Goal: Task Accomplishment & Management: Complete application form

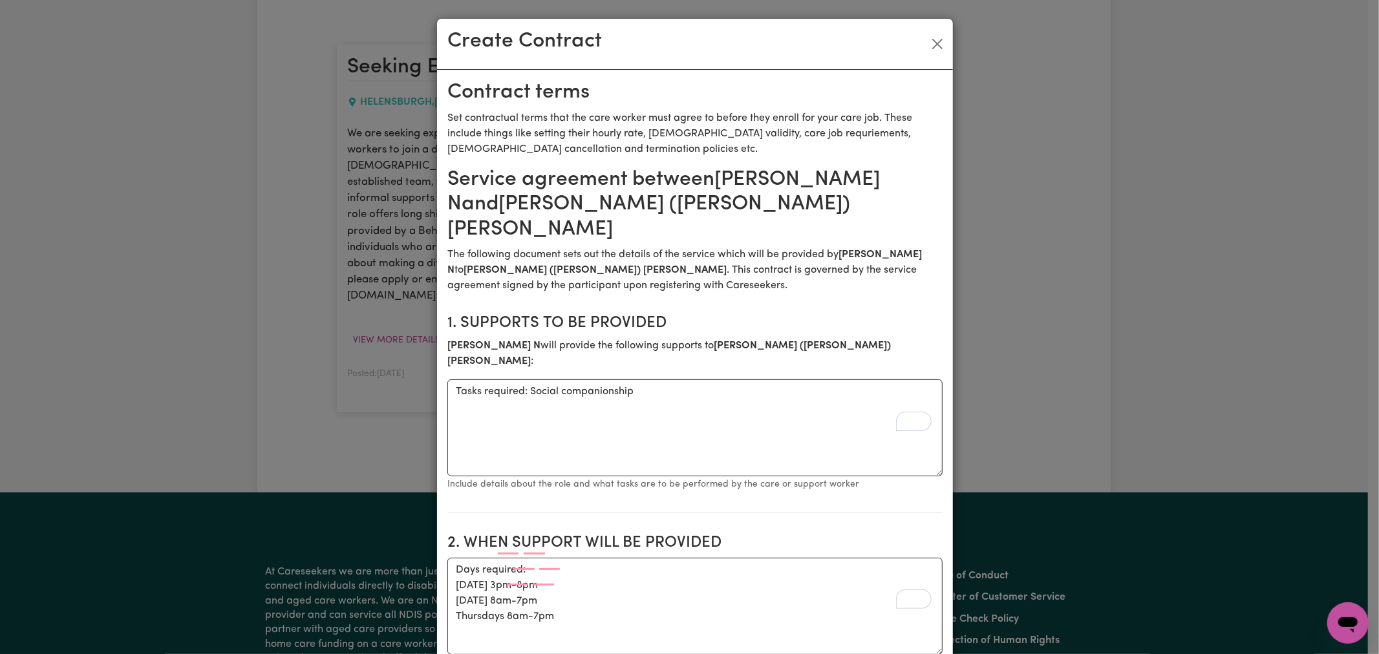
scroll to position [36, 0]
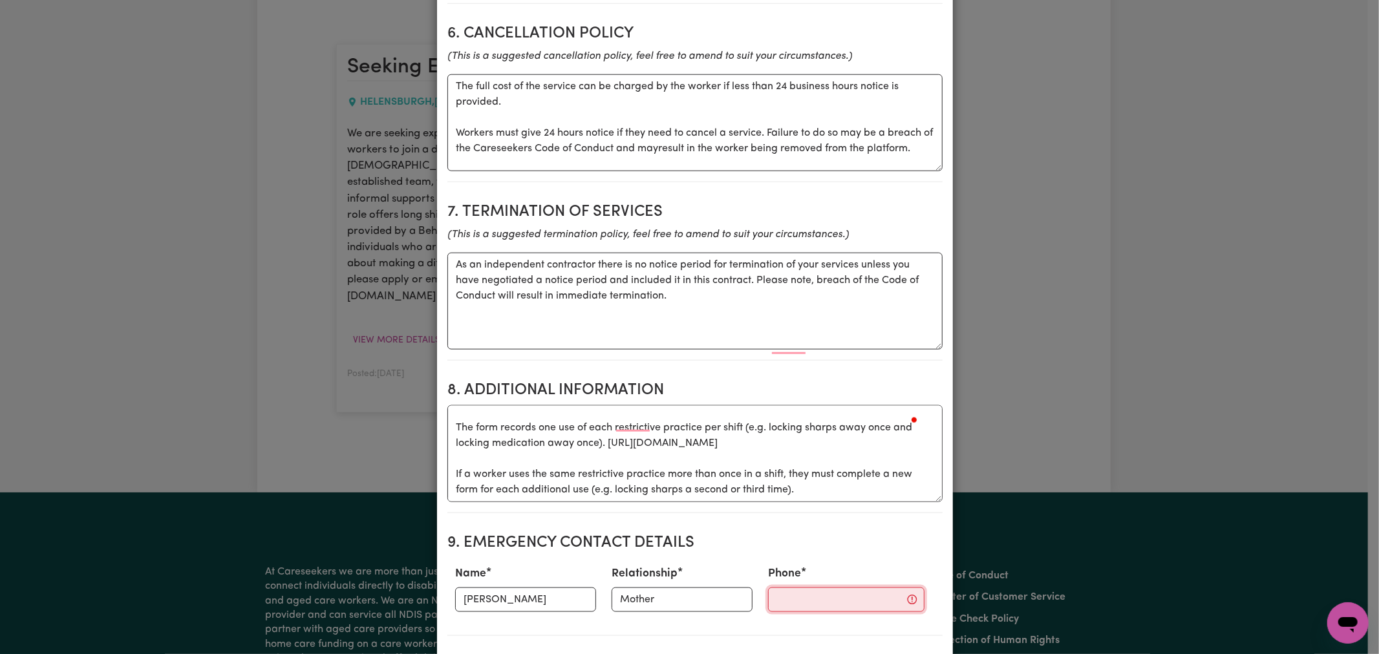
click at [790, 587] on input "Phone" at bounding box center [846, 599] width 156 height 25
paste input "0422626798"
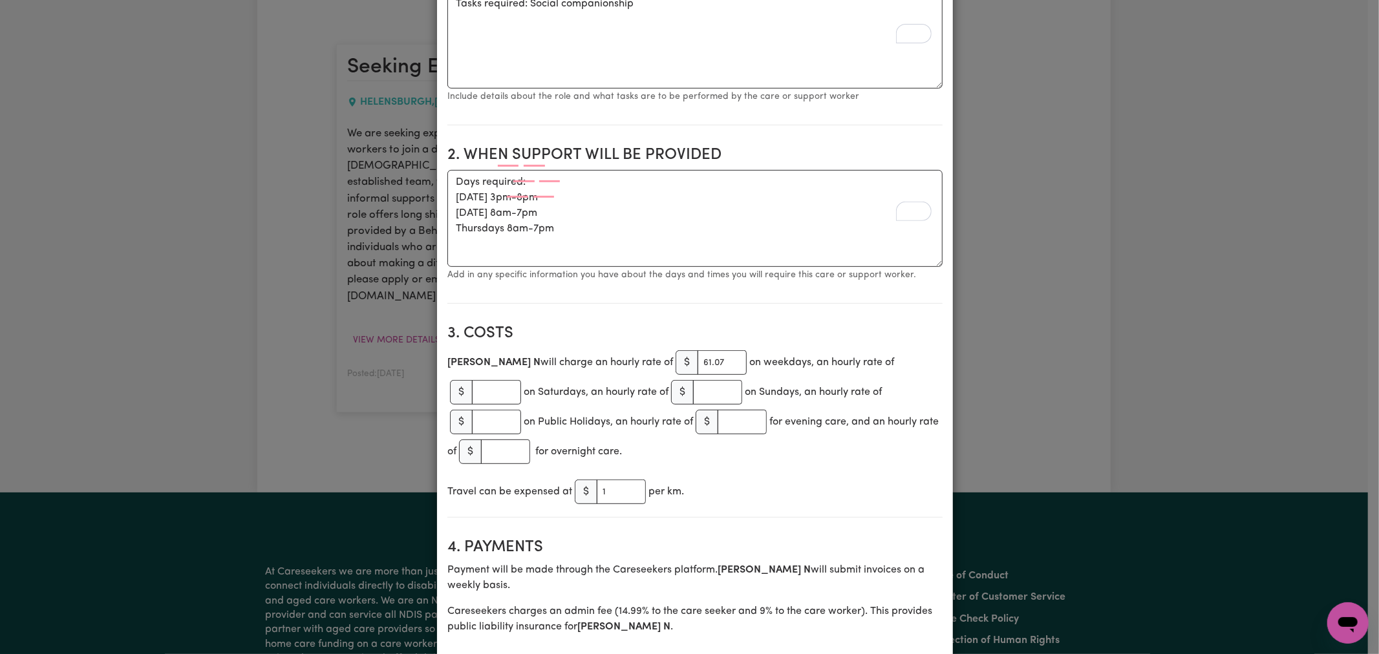
scroll to position [100, 0]
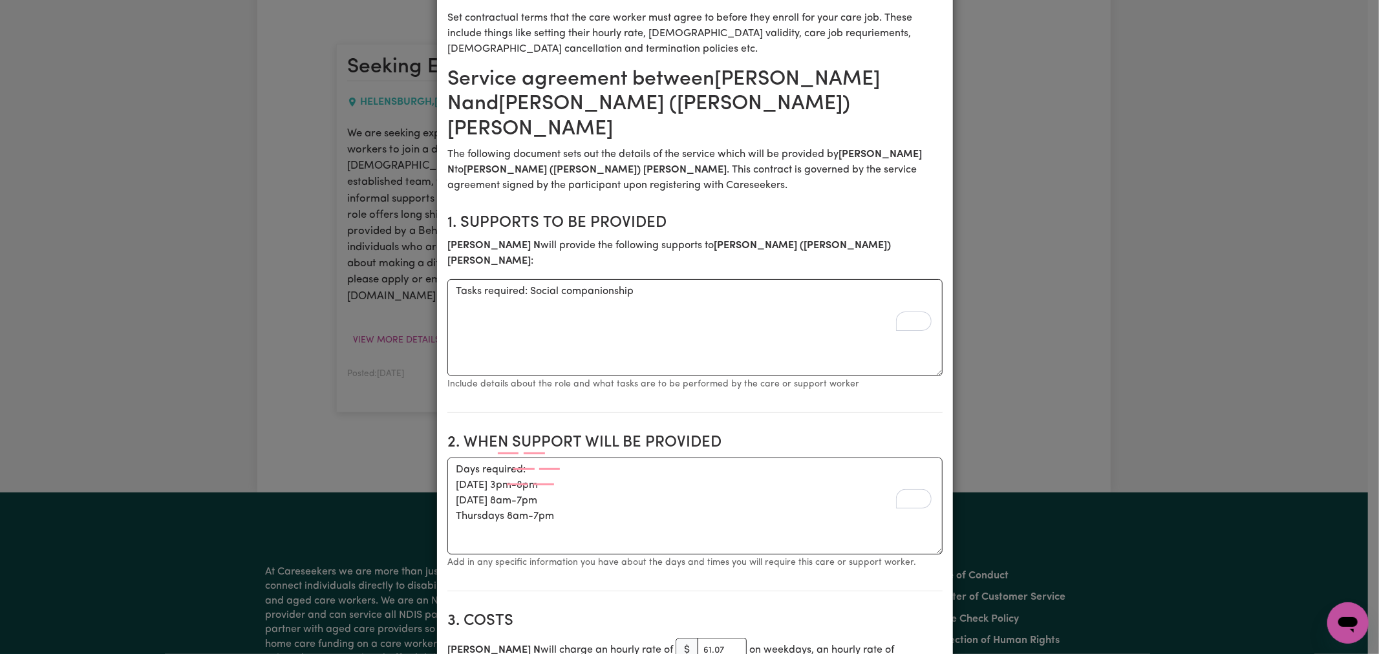
type input "0422626798"
click at [677, 279] on textarea "Tasks required: Social companionship" at bounding box center [694, 327] width 495 height 97
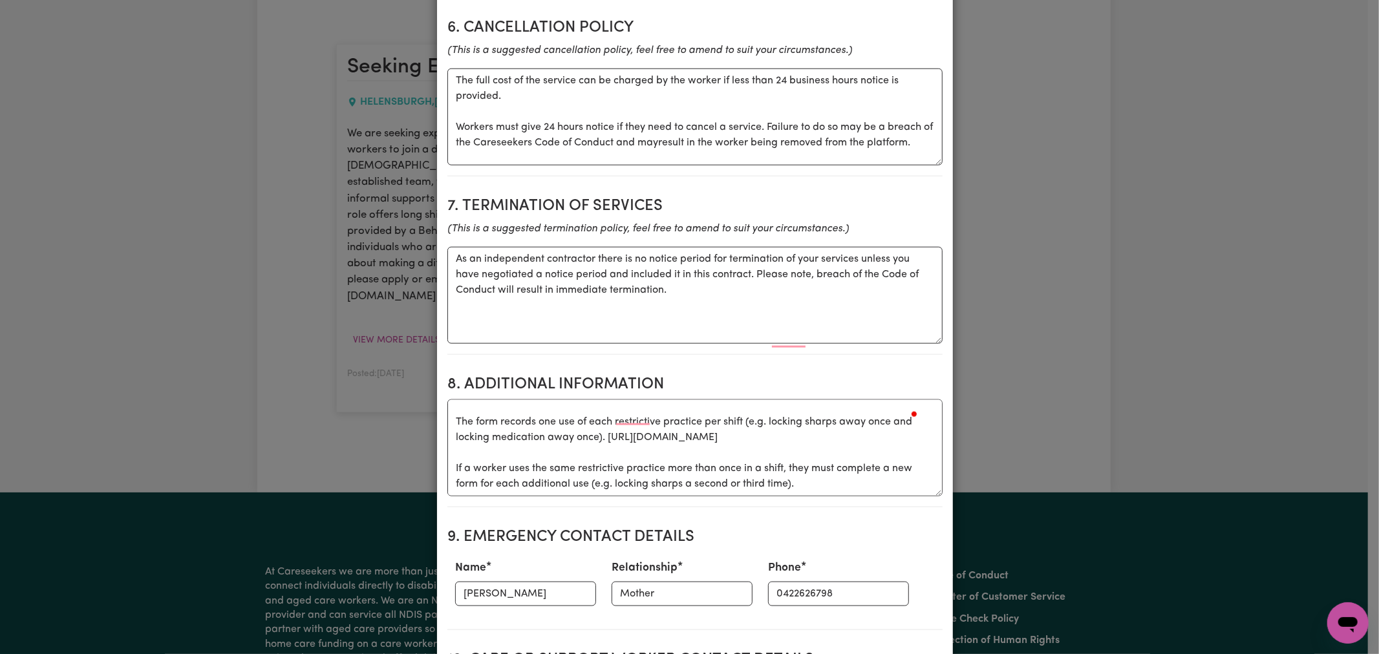
scroll to position [1178, 0]
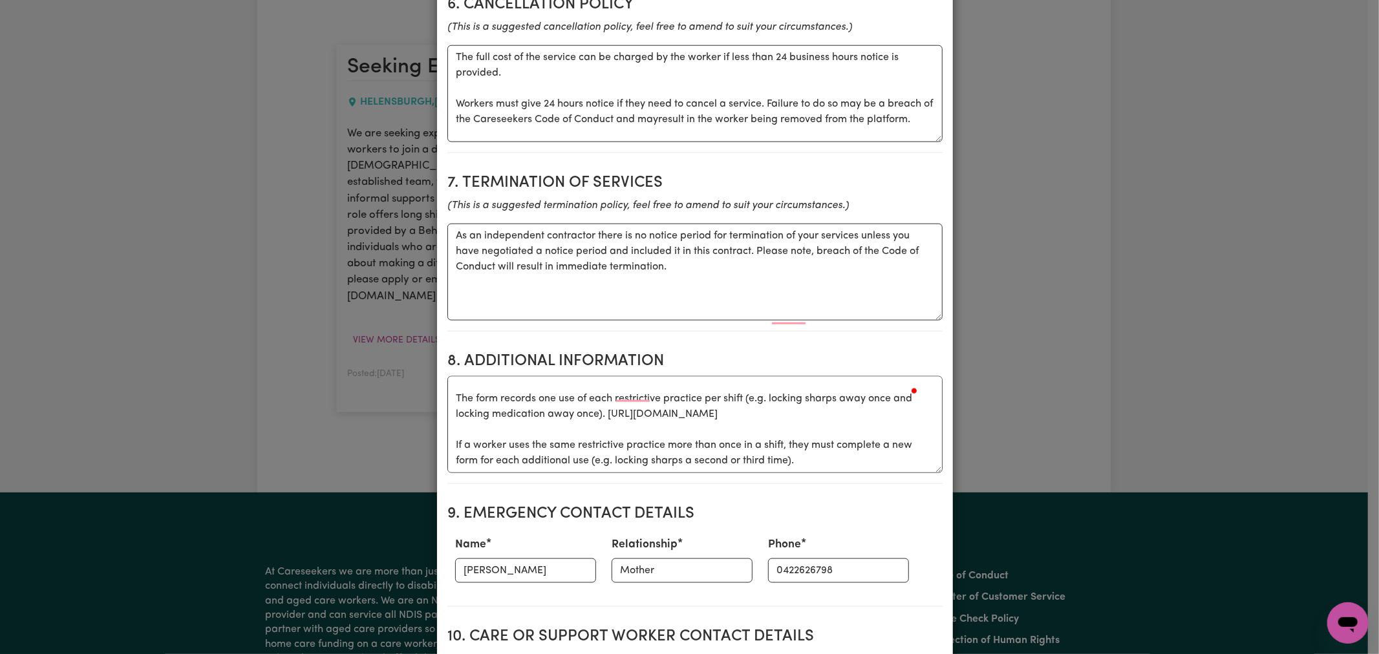
type textarea "Tasks required: Social companionship and assistacne with Daily Life"
click at [816, 395] on textarea "Each time a support worker uses a restrictive practice, they must complete this…" at bounding box center [694, 424] width 495 height 97
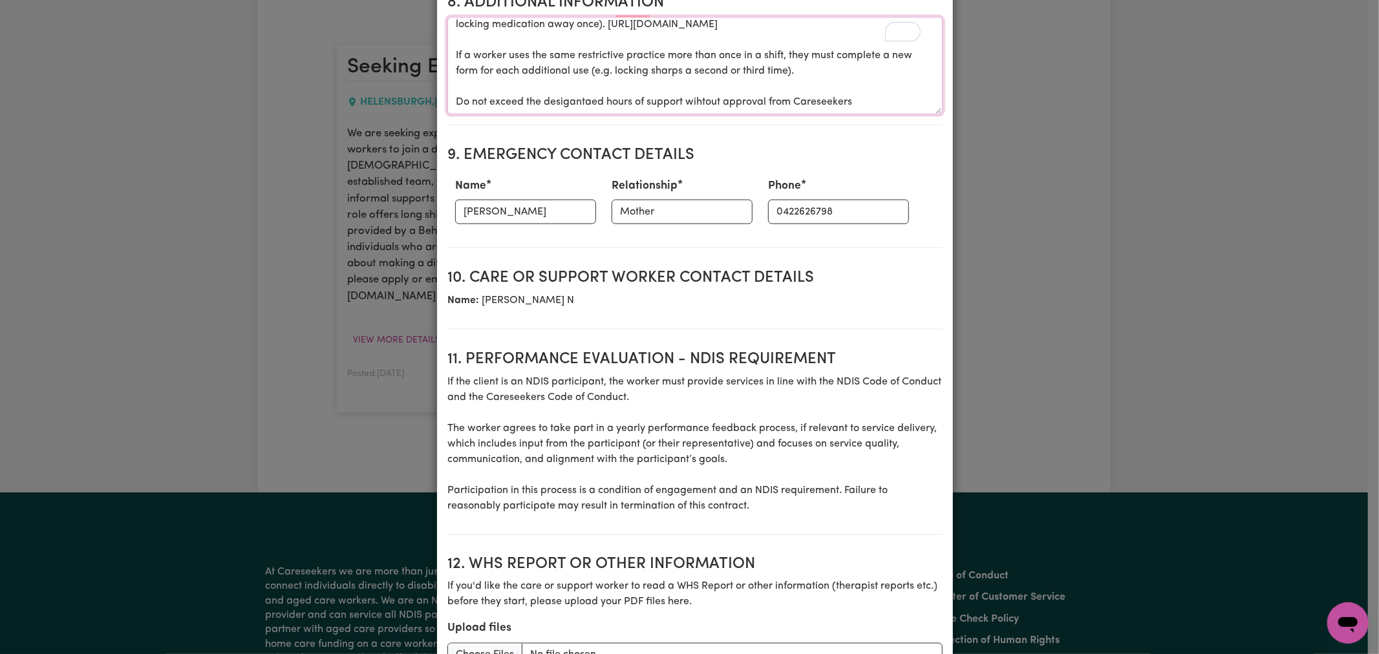
scroll to position [1608, 0]
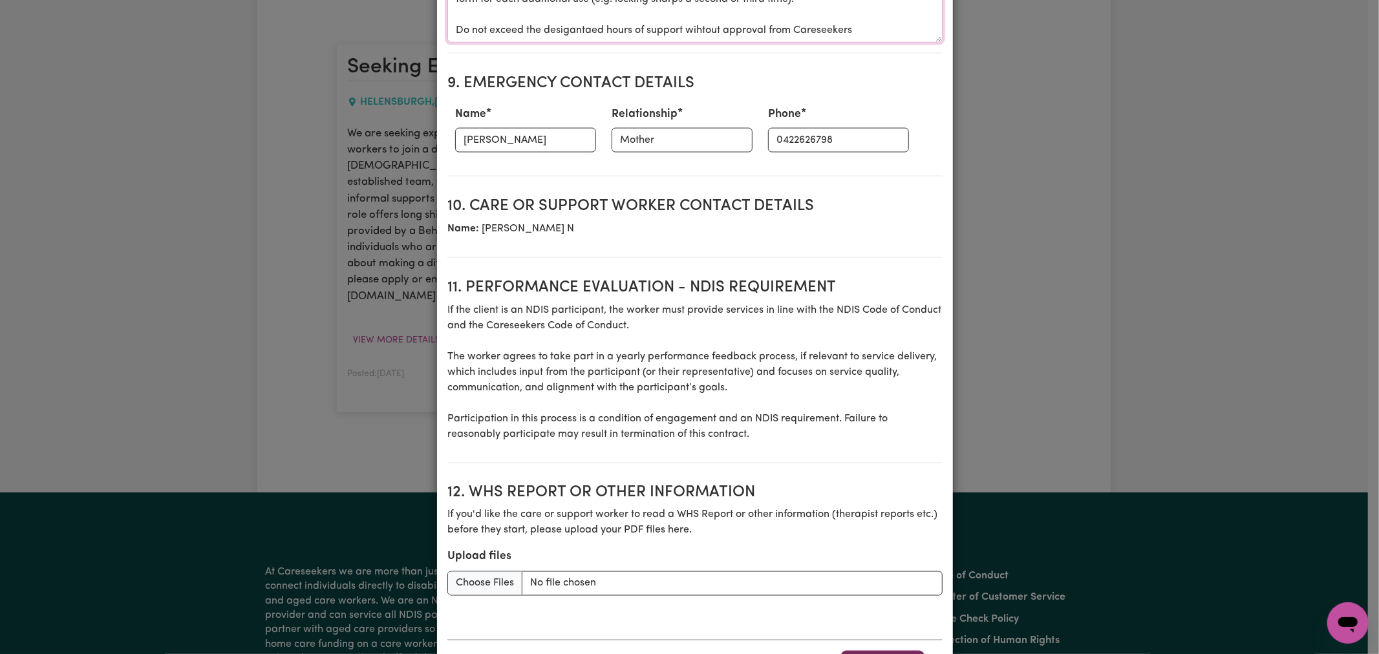
type textarea "Each time a support worker uses a restrictive practice, they must complete this…"
click at [879, 651] on button "Award Job" at bounding box center [882, 665] width 83 height 28
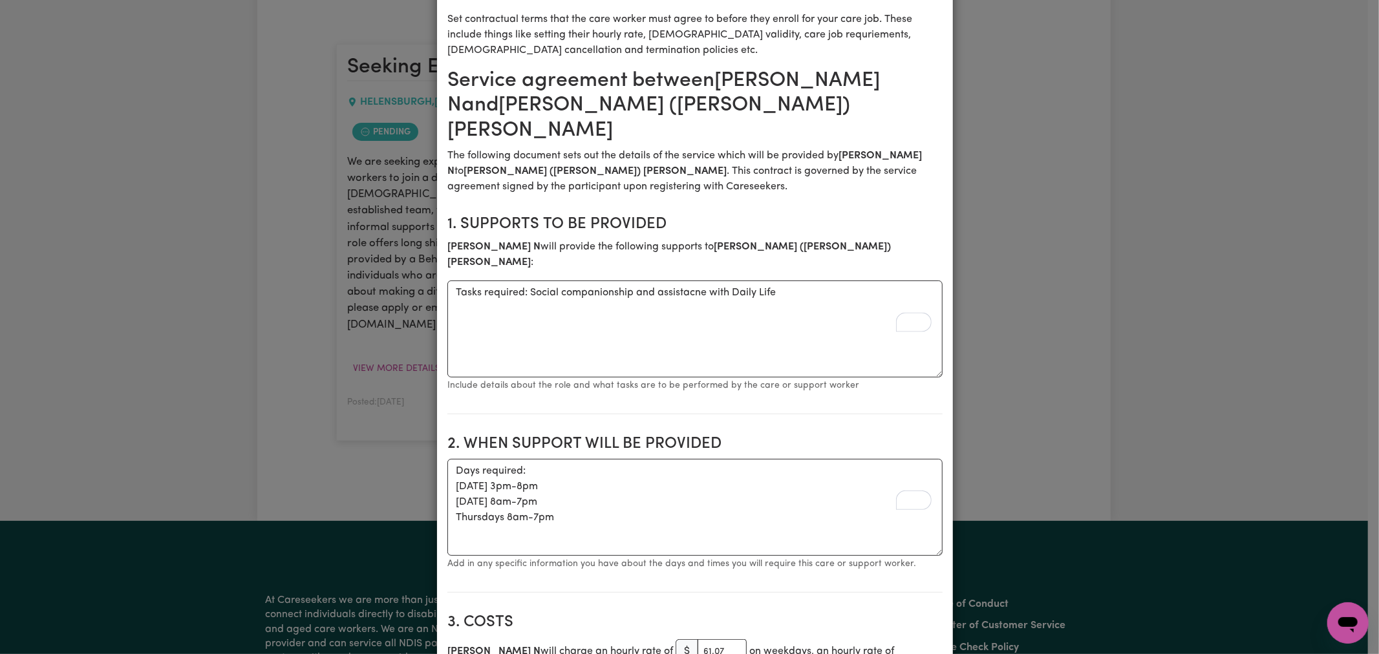
scroll to position [0, 0]
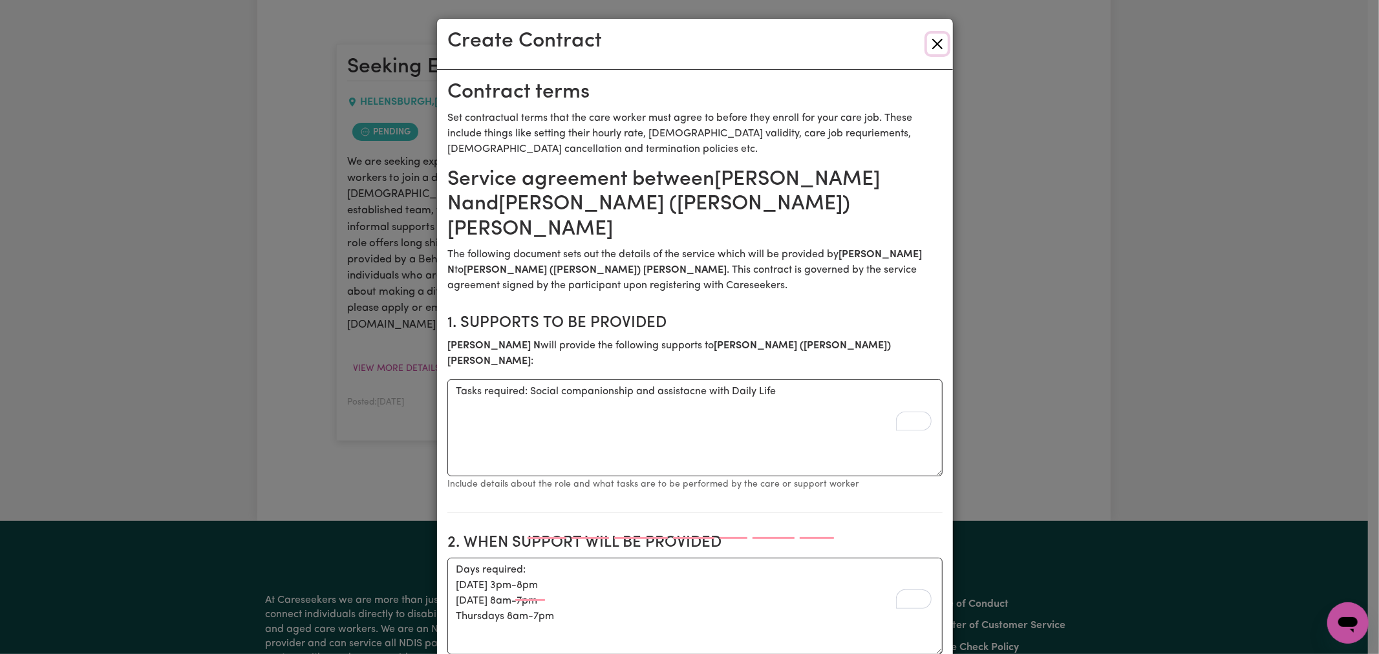
click at [937, 39] on button "Close" at bounding box center [937, 44] width 21 height 21
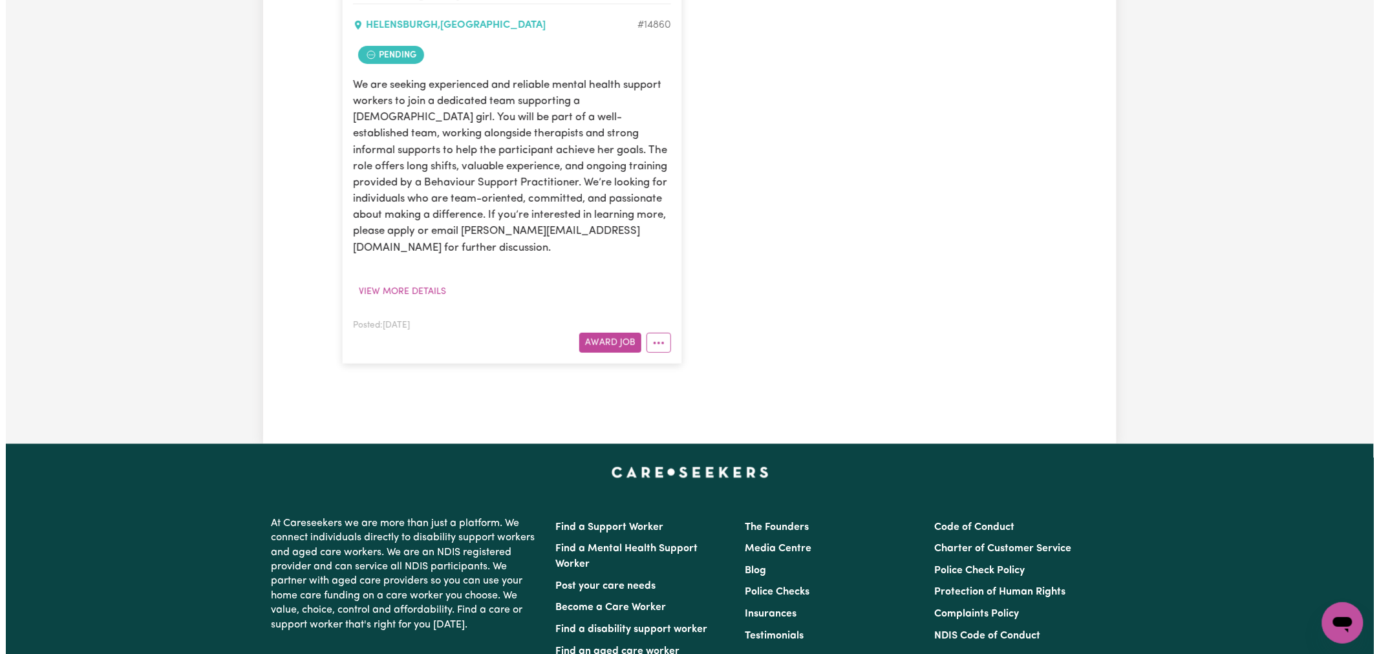
scroll to position [502, 0]
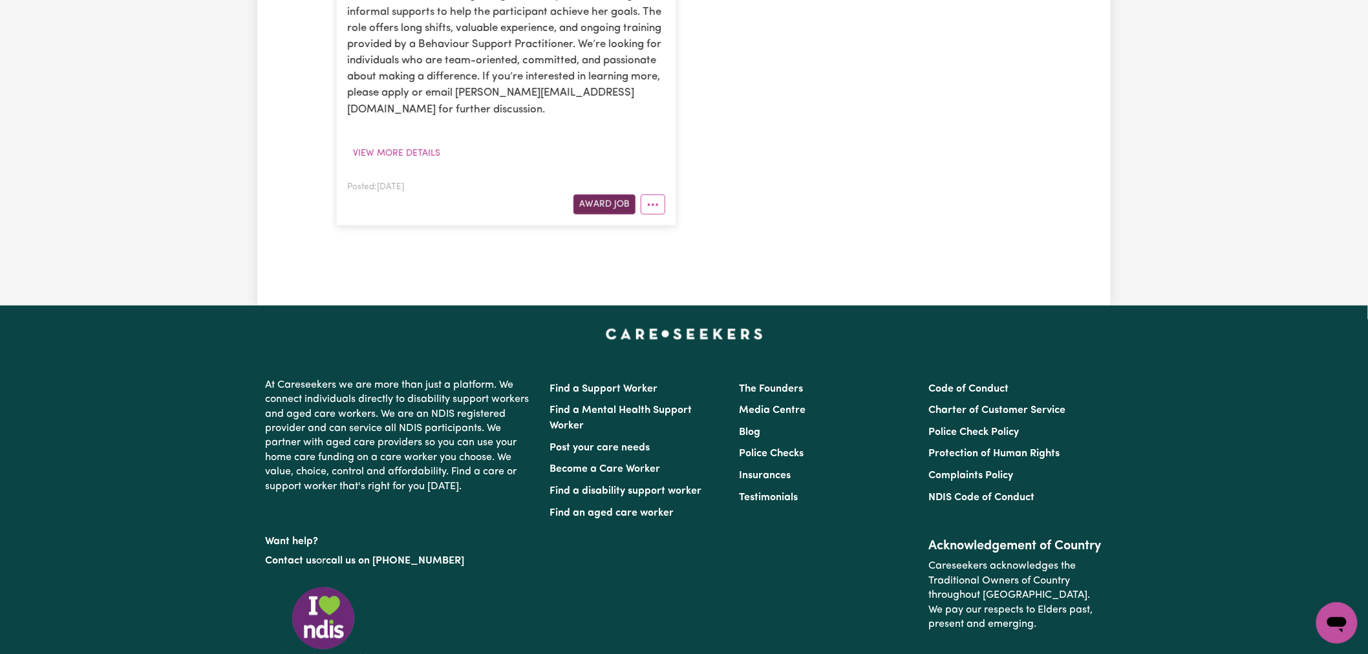
click at [599, 195] on button "Award Job" at bounding box center [604, 205] width 62 height 20
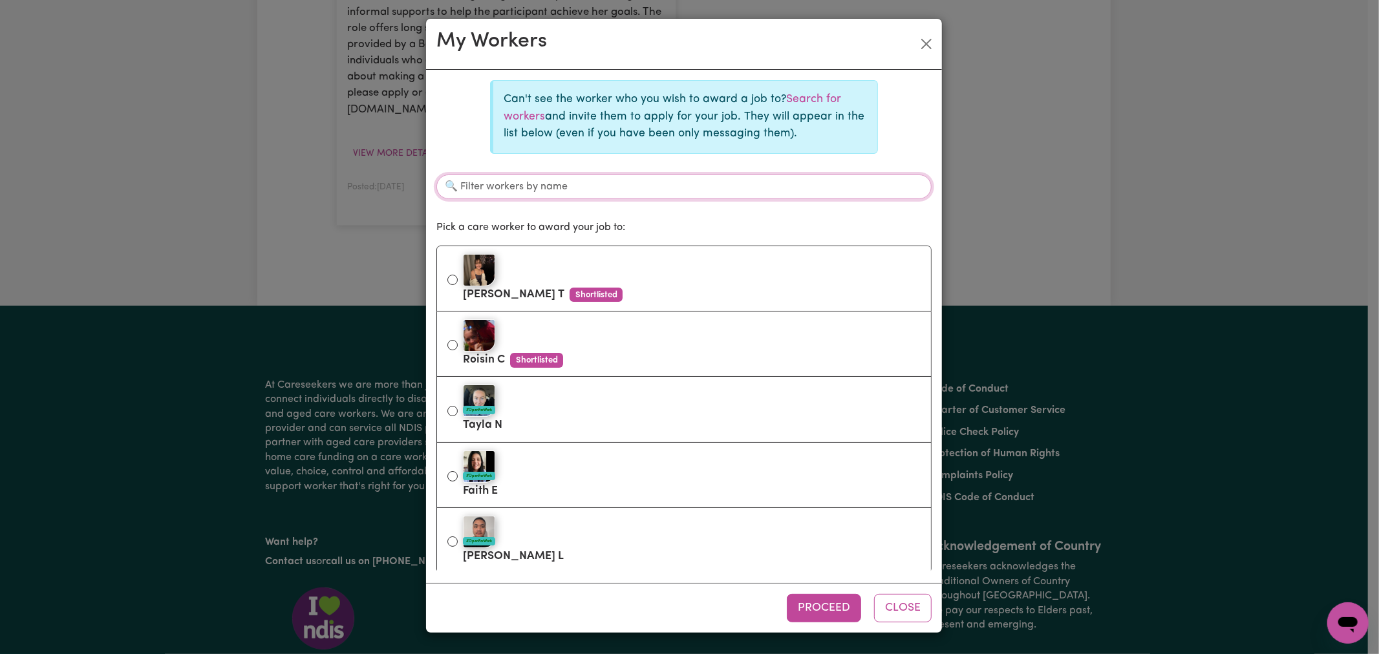
click at [624, 188] on input "Filter workers by name" at bounding box center [683, 187] width 495 height 25
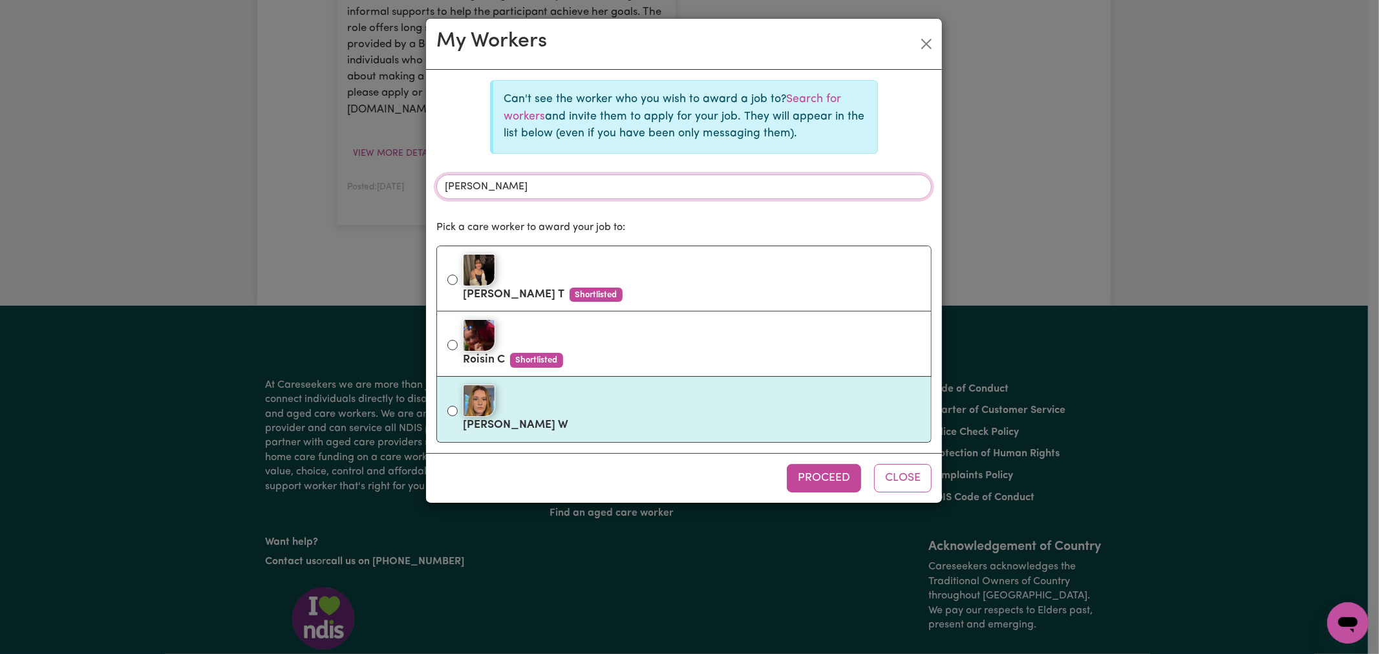
type input "[PERSON_NAME]"
click at [589, 410] on div at bounding box center [692, 401] width 458 height 32
click at [458, 410] on input "[PERSON_NAME]" at bounding box center [452, 411] width 10 height 10
radio input "true"
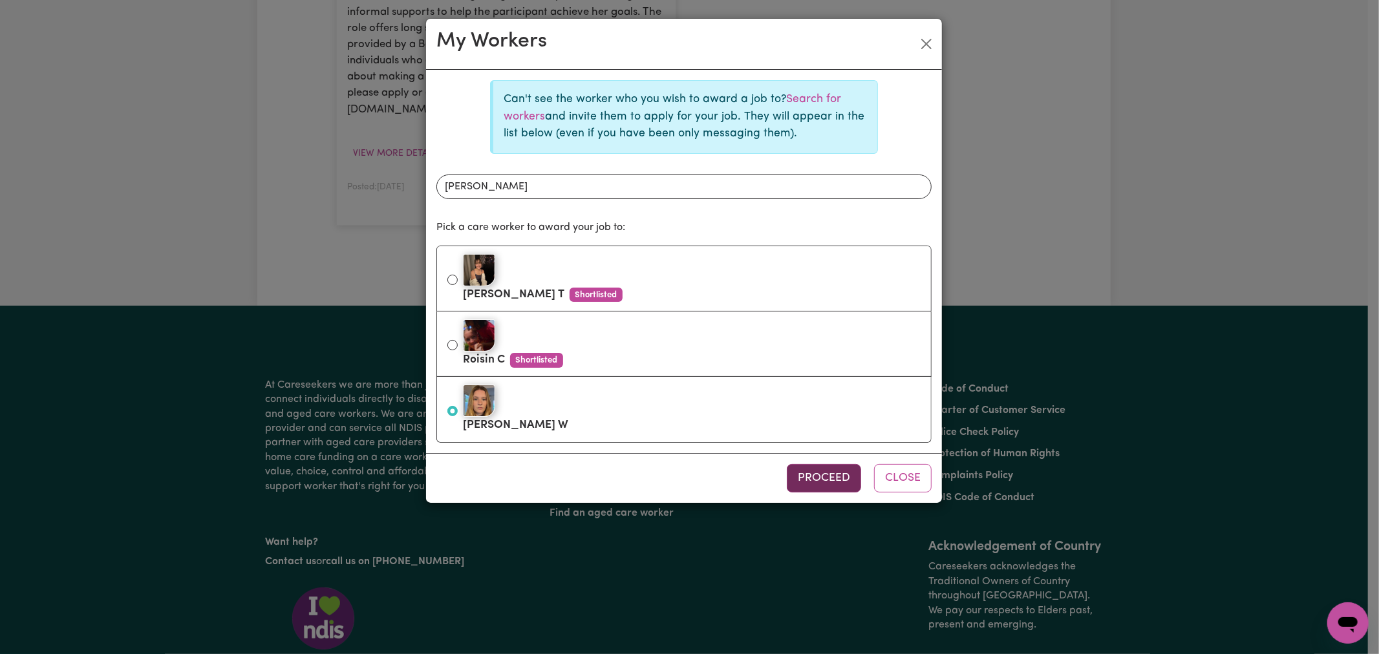
click at [813, 474] on button "Proceed" at bounding box center [824, 478] width 74 height 28
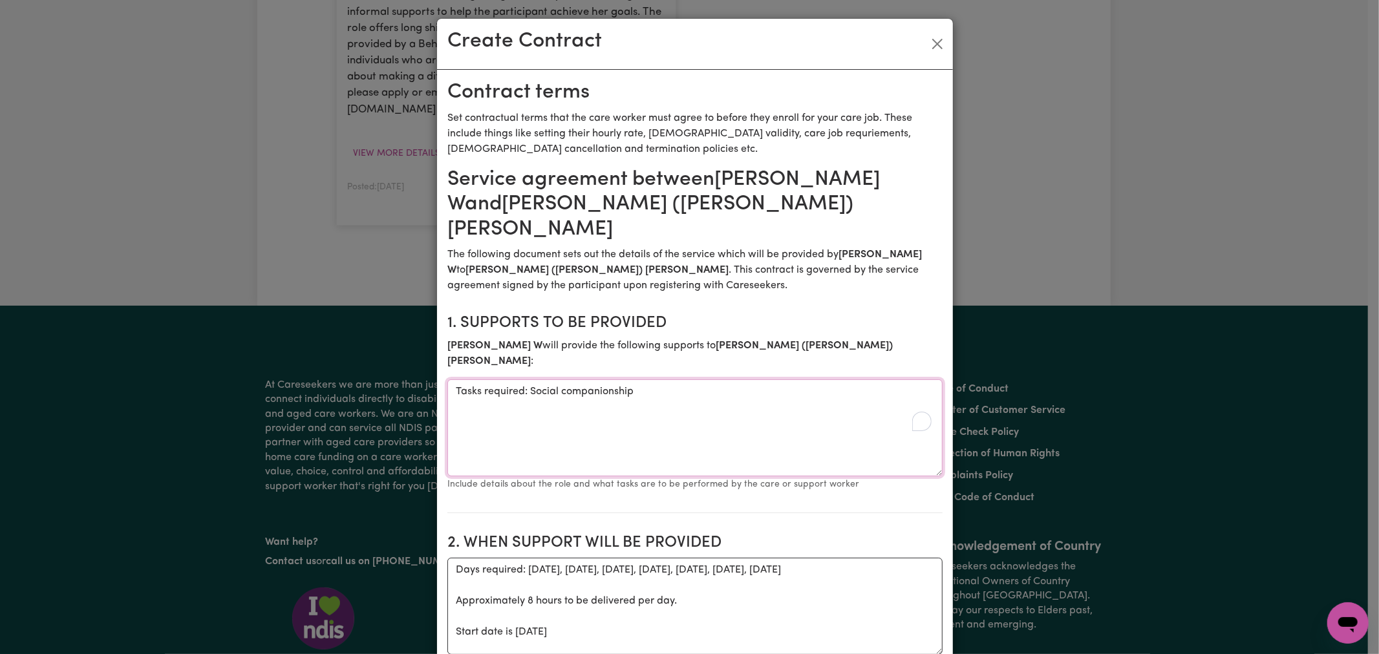
click at [668, 379] on textarea "Tasks required: Social companionship" at bounding box center [694, 427] width 495 height 97
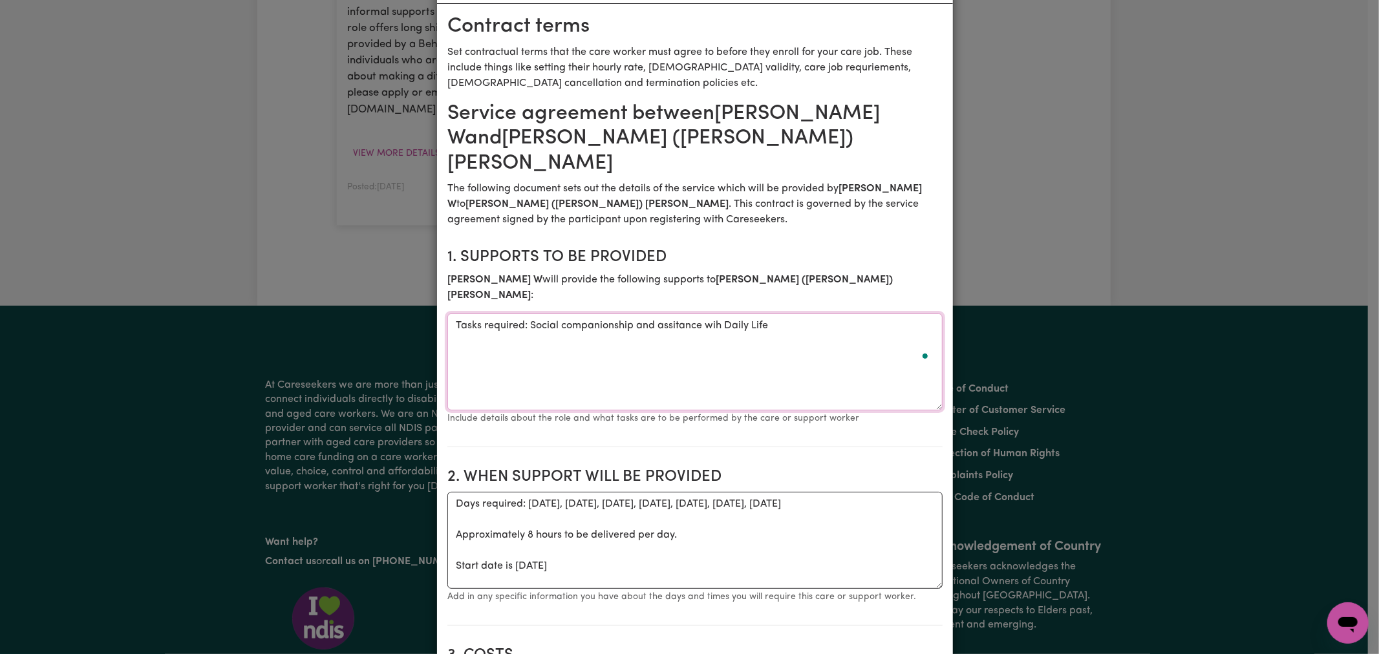
scroll to position [143, 0]
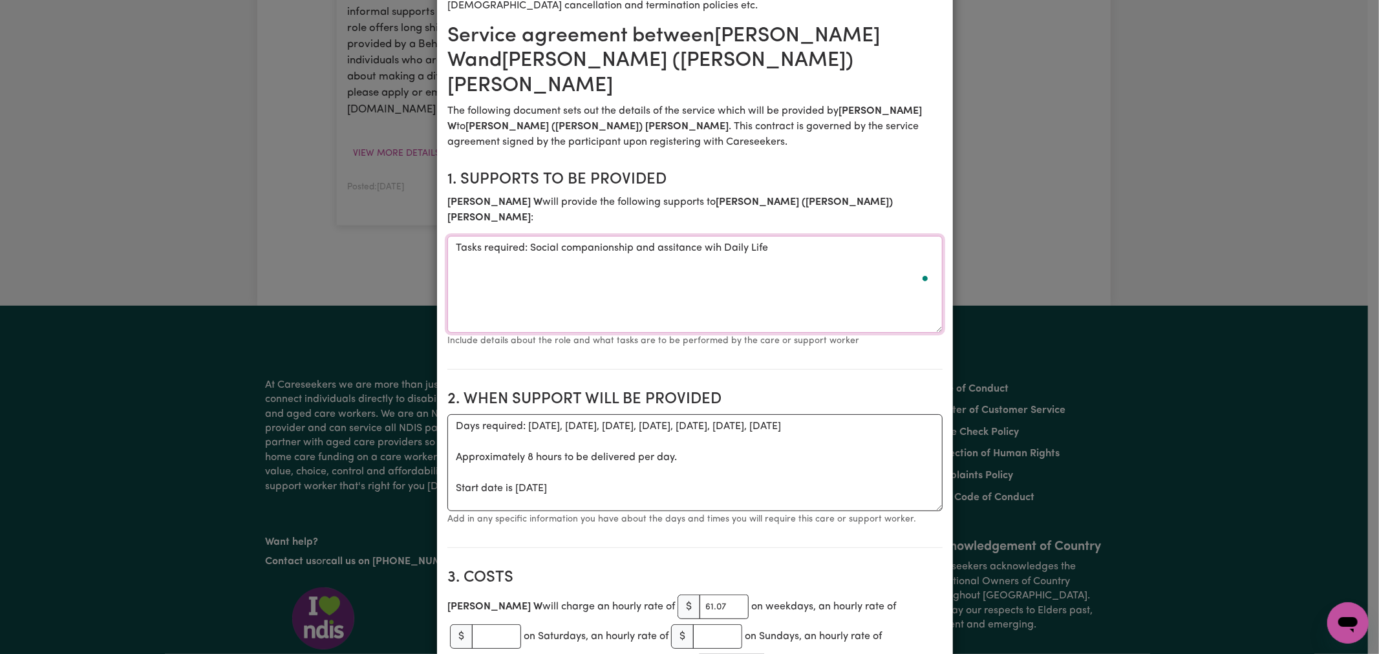
type textarea "Tasks required: Social companionship and assitance wih Daily Life"
drag, startPoint x: 637, startPoint y: 456, endPoint x: 521, endPoint y: 392, distance: 132.5
click at [521, 414] on textarea "Days required: [DATE], [DATE], [DATE], [DATE], [DATE], [DATE], [DATE] Approxima…" at bounding box center [694, 462] width 495 height 97
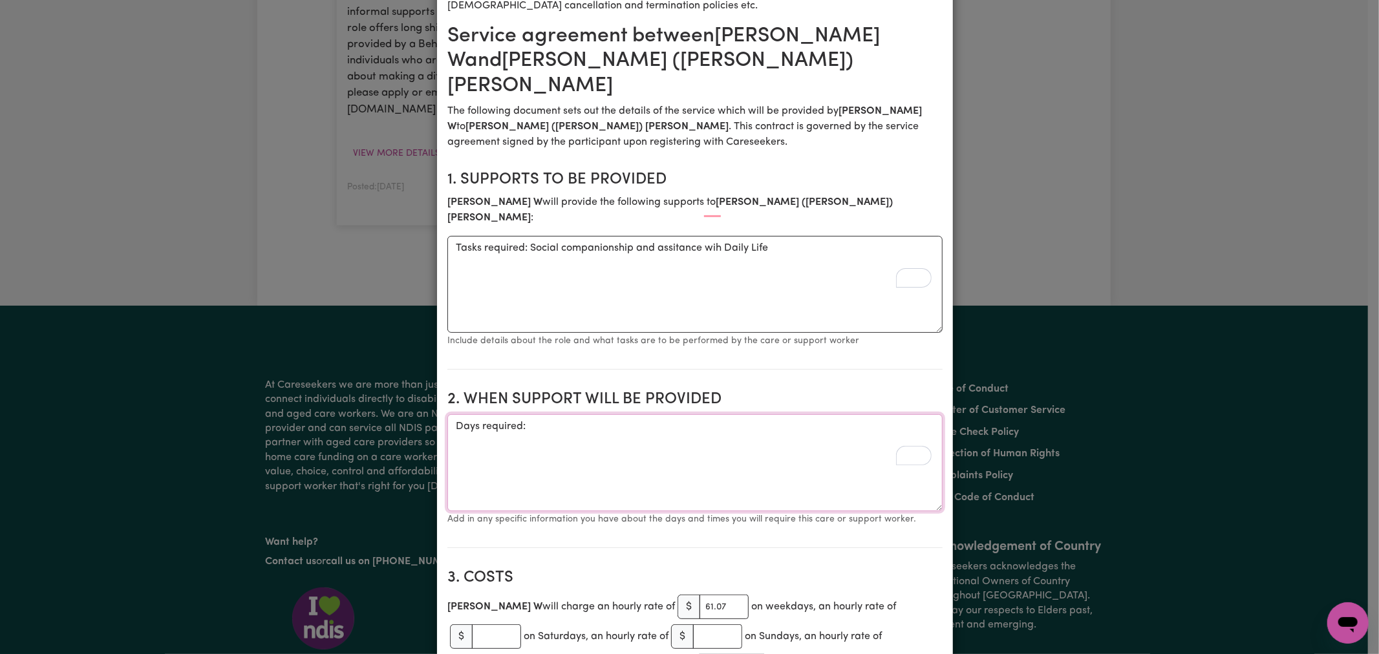
click at [619, 414] on textarea "Days required:" at bounding box center [694, 462] width 495 height 97
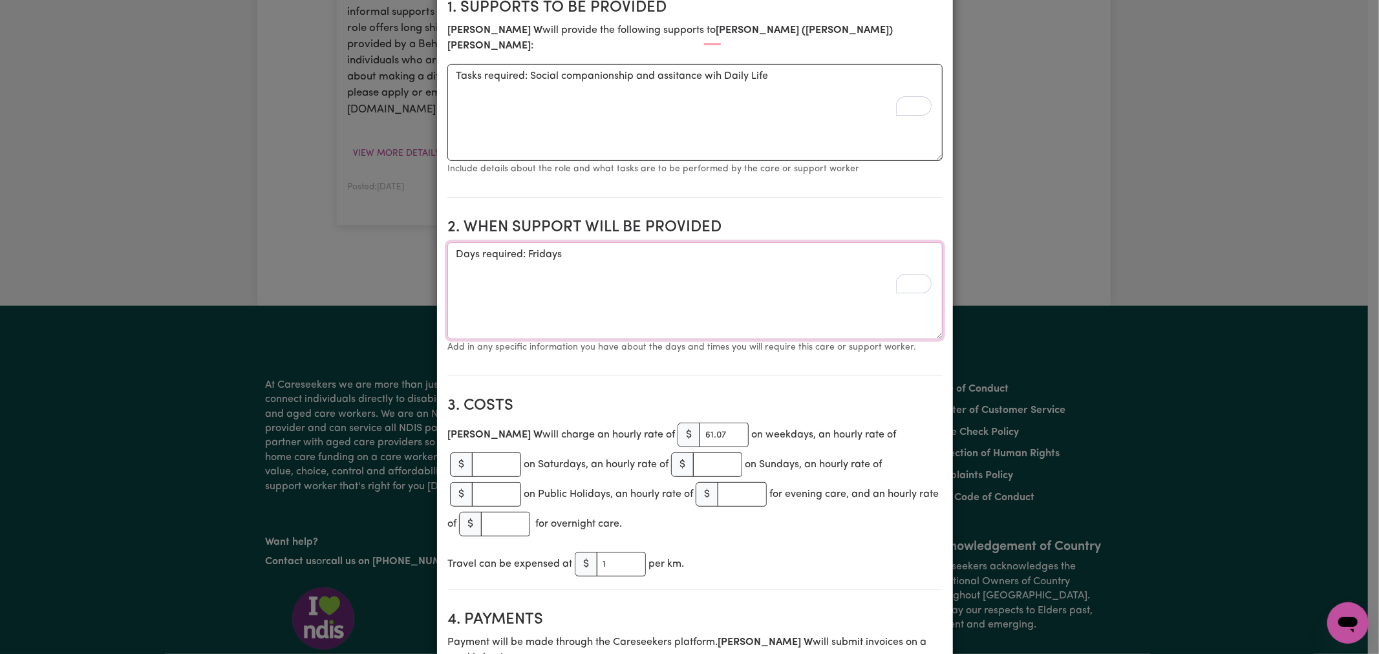
scroll to position [0, 0]
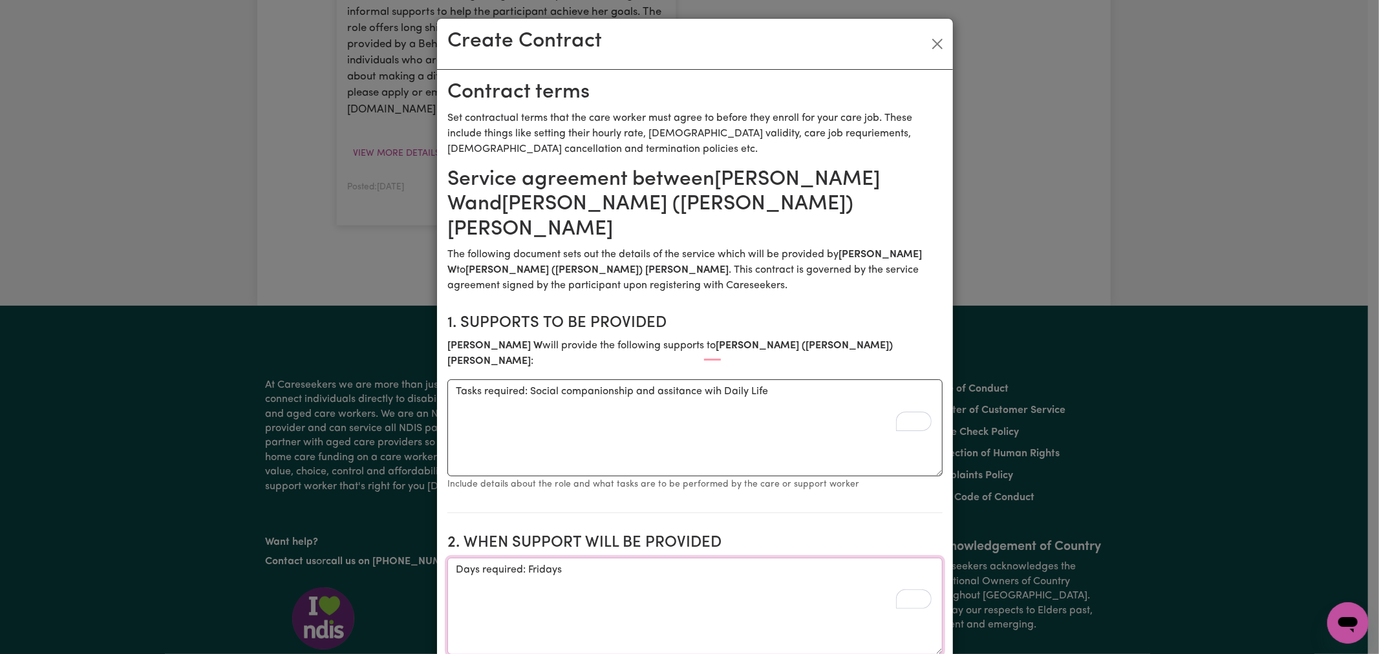
type textarea "Days required: Fridays"
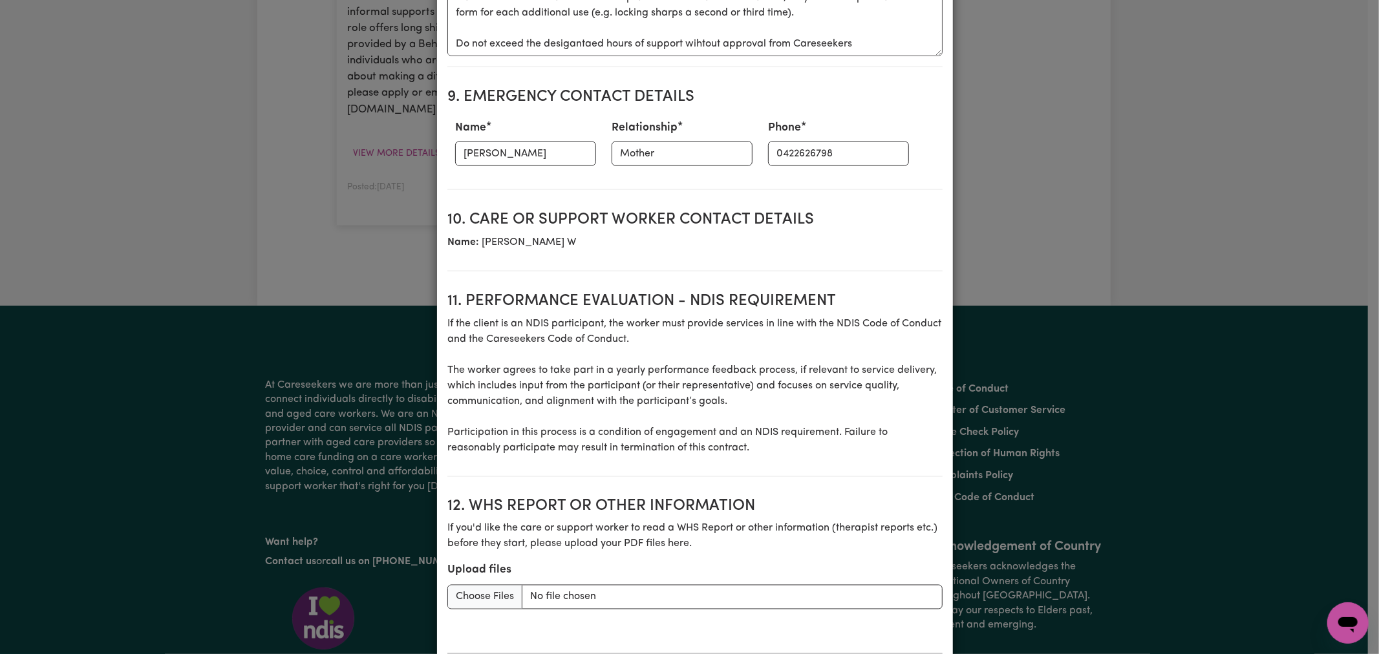
scroll to position [1608, 0]
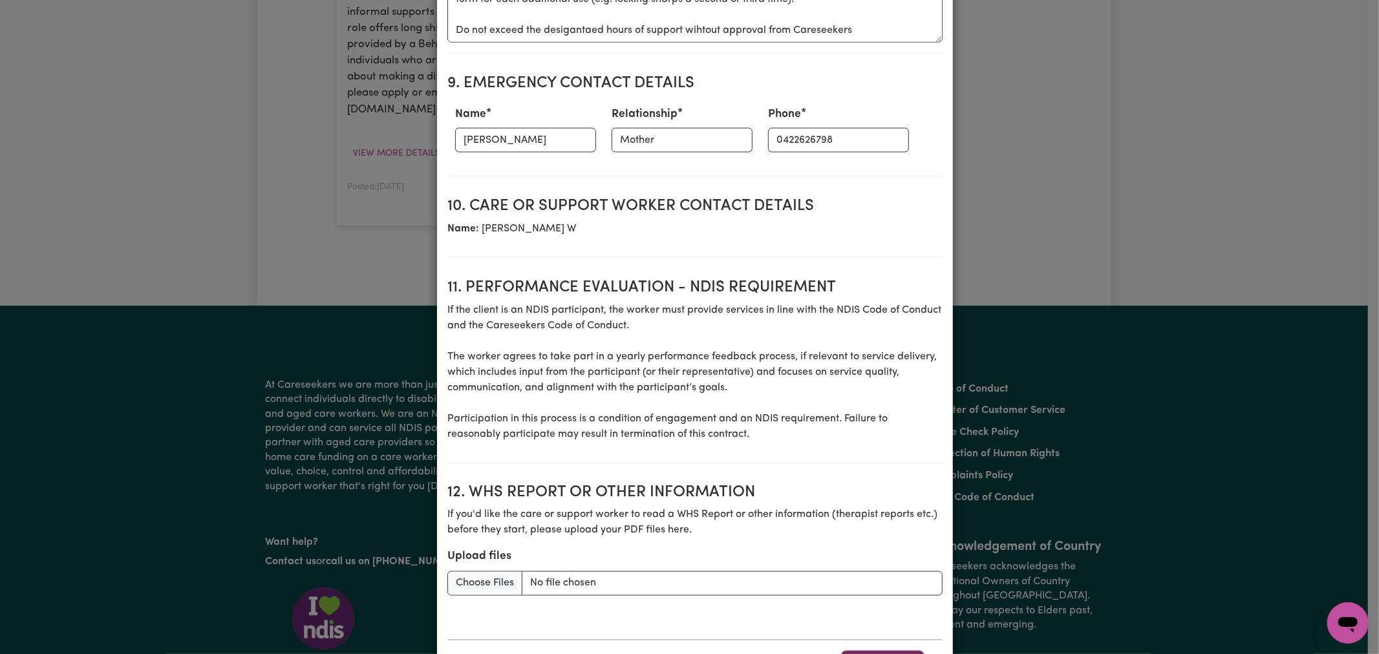
click at [863, 651] on button "Award Job" at bounding box center [882, 665] width 83 height 28
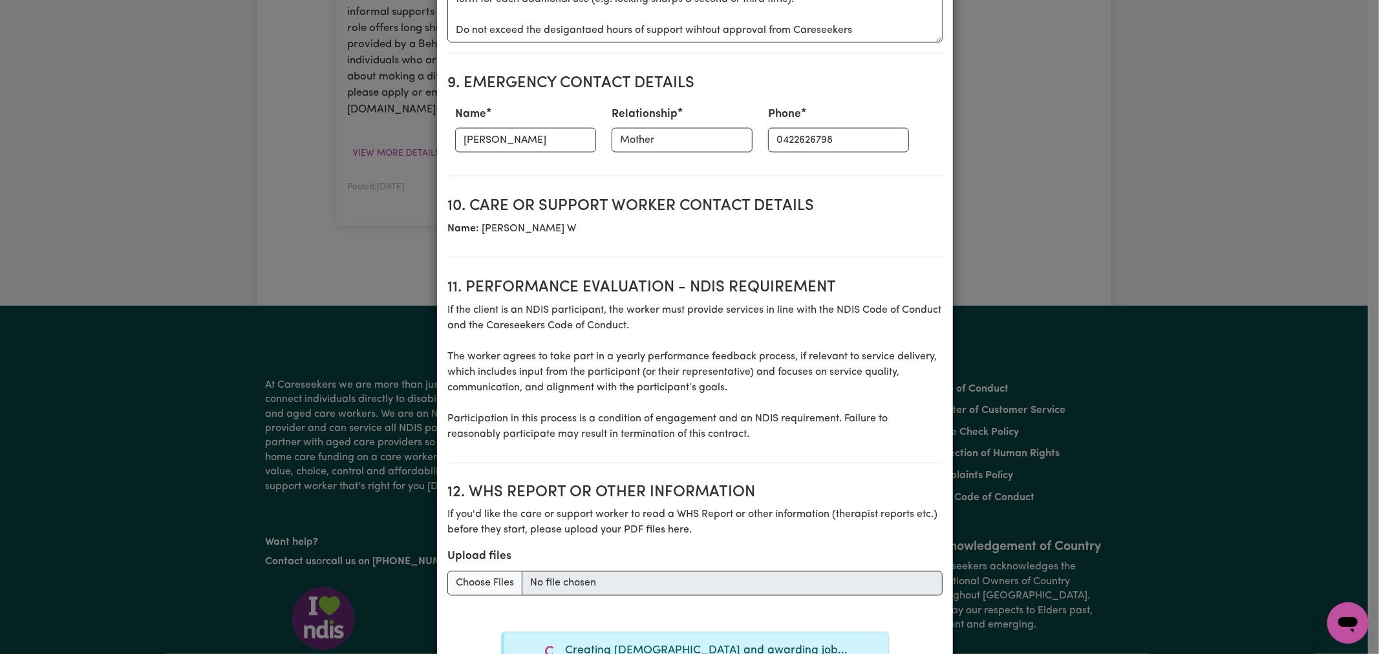
type textarea "Tasks required: Social companionship"
type textarea "Days required: [DATE], [DATE], [DATE], [DATE], [DATE], [DATE], [DATE] Approxima…"
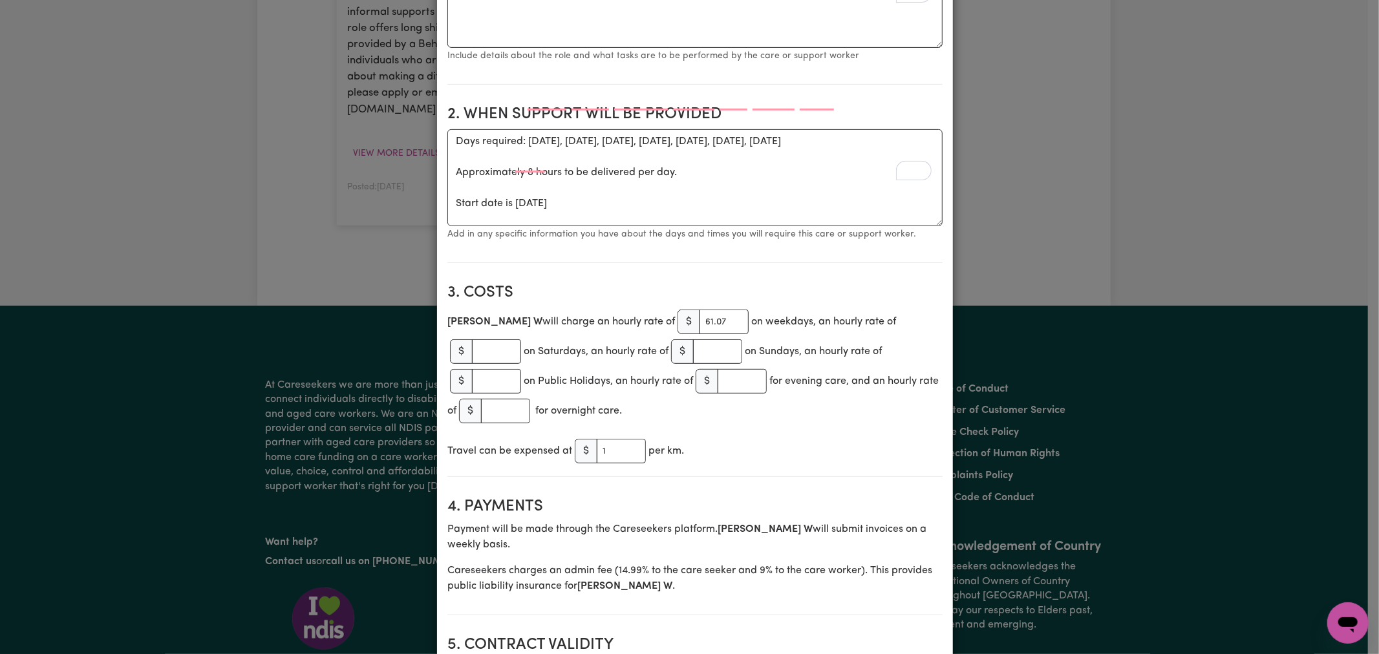
scroll to position [574, 0]
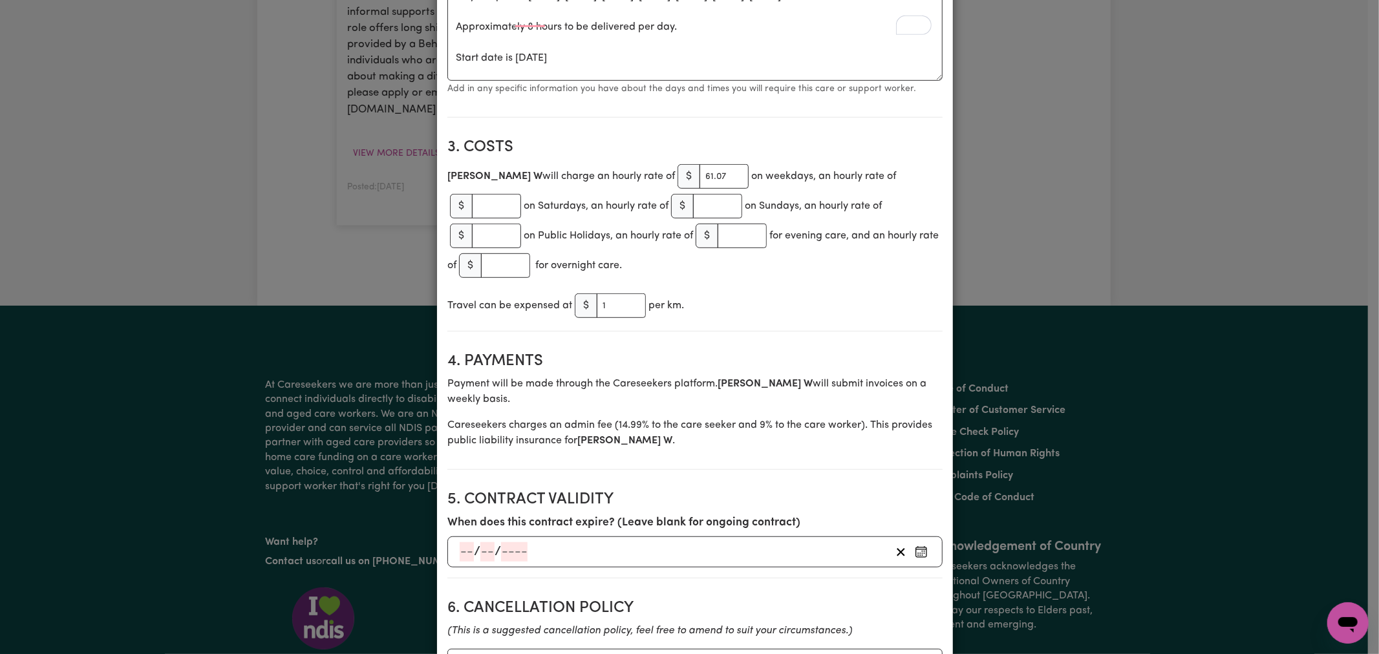
click at [746, 288] on section "Service agreement between [PERSON_NAME] and [PERSON_NAME] ([PERSON_NAME]) [PERS…" at bounding box center [694, 624] width 495 height 2062
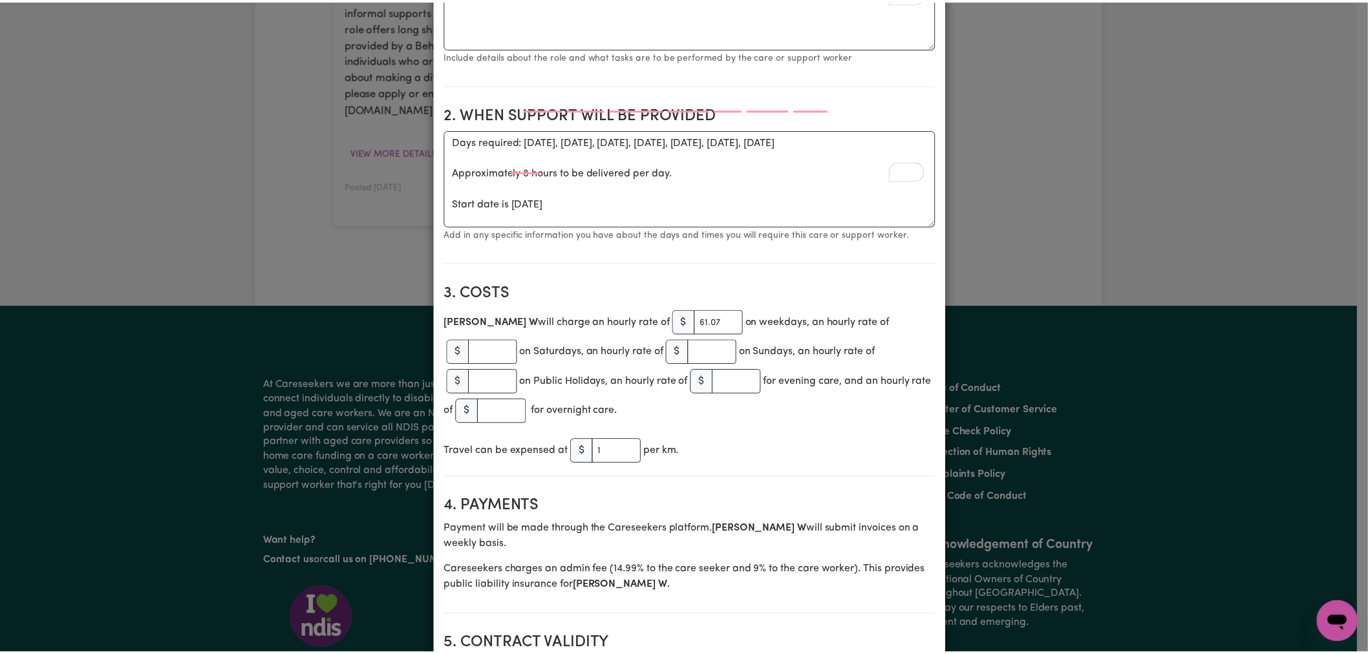
scroll to position [0, 0]
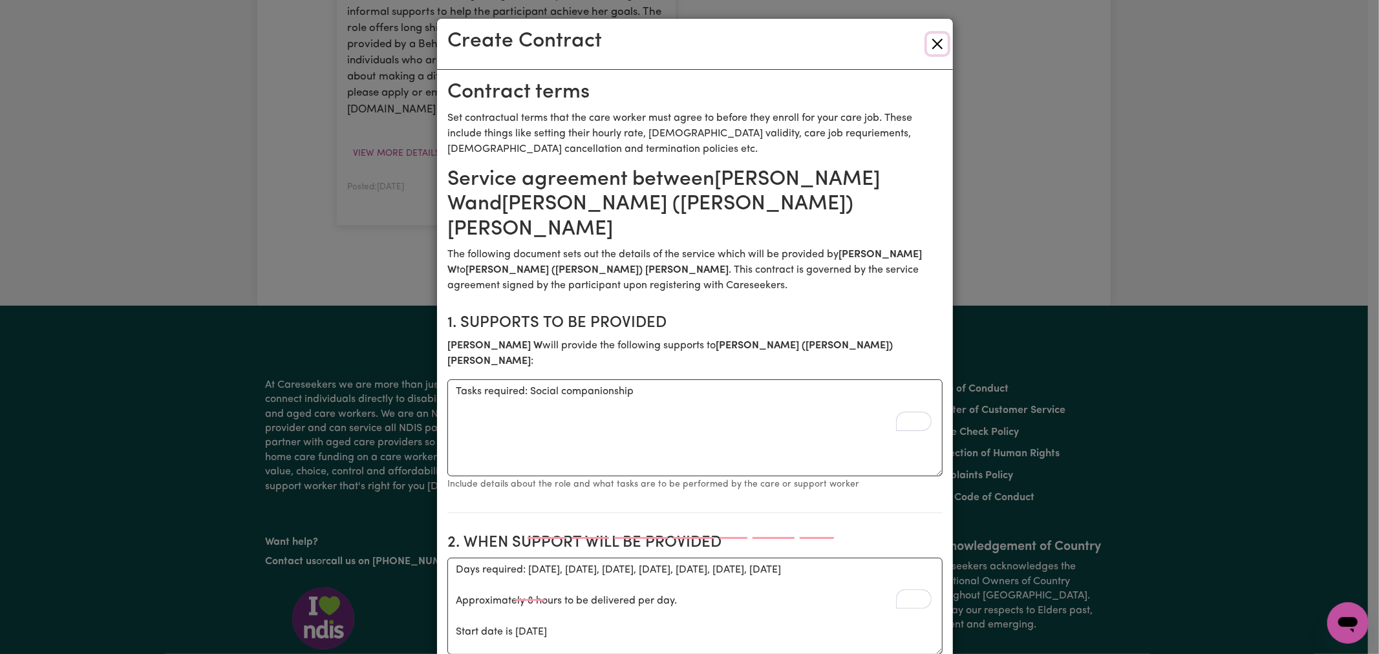
drag, startPoint x: 845, startPoint y: 477, endPoint x: 927, endPoint y: 45, distance: 439.6
click at [927, 45] on button "Close" at bounding box center [937, 44] width 21 height 21
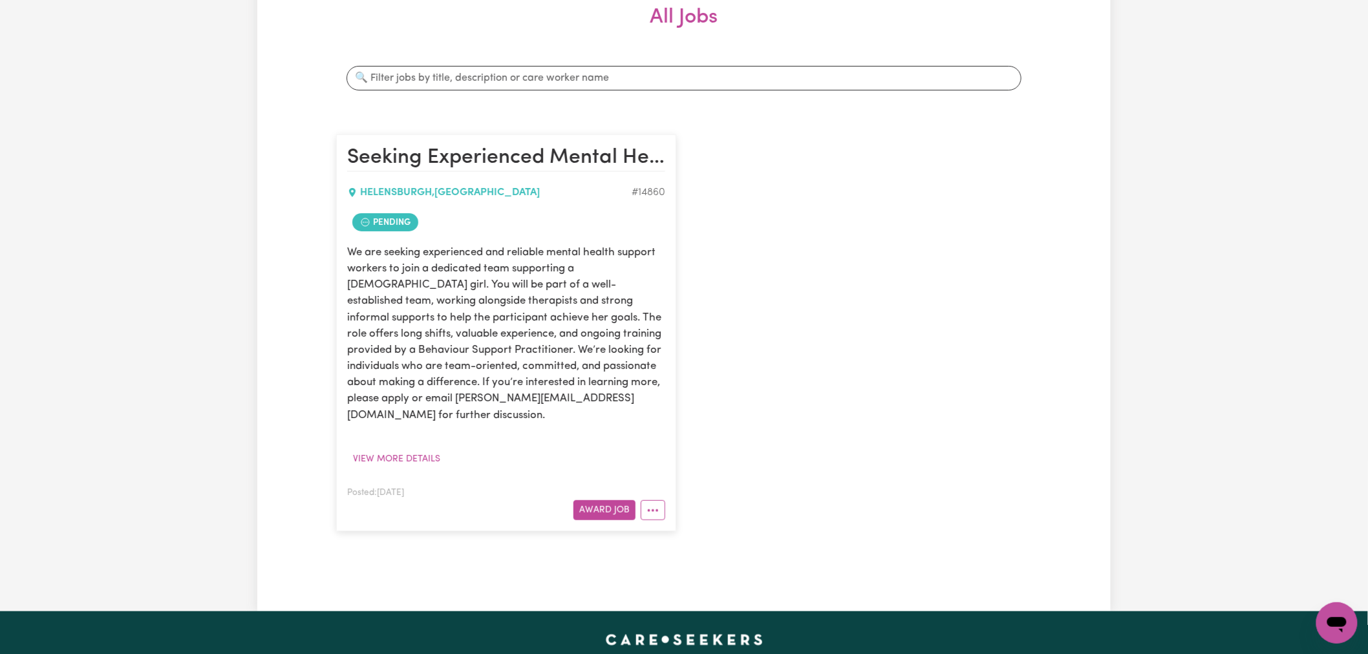
scroll to position [143, 0]
